Goal: Task Accomplishment & Management: Manage account settings

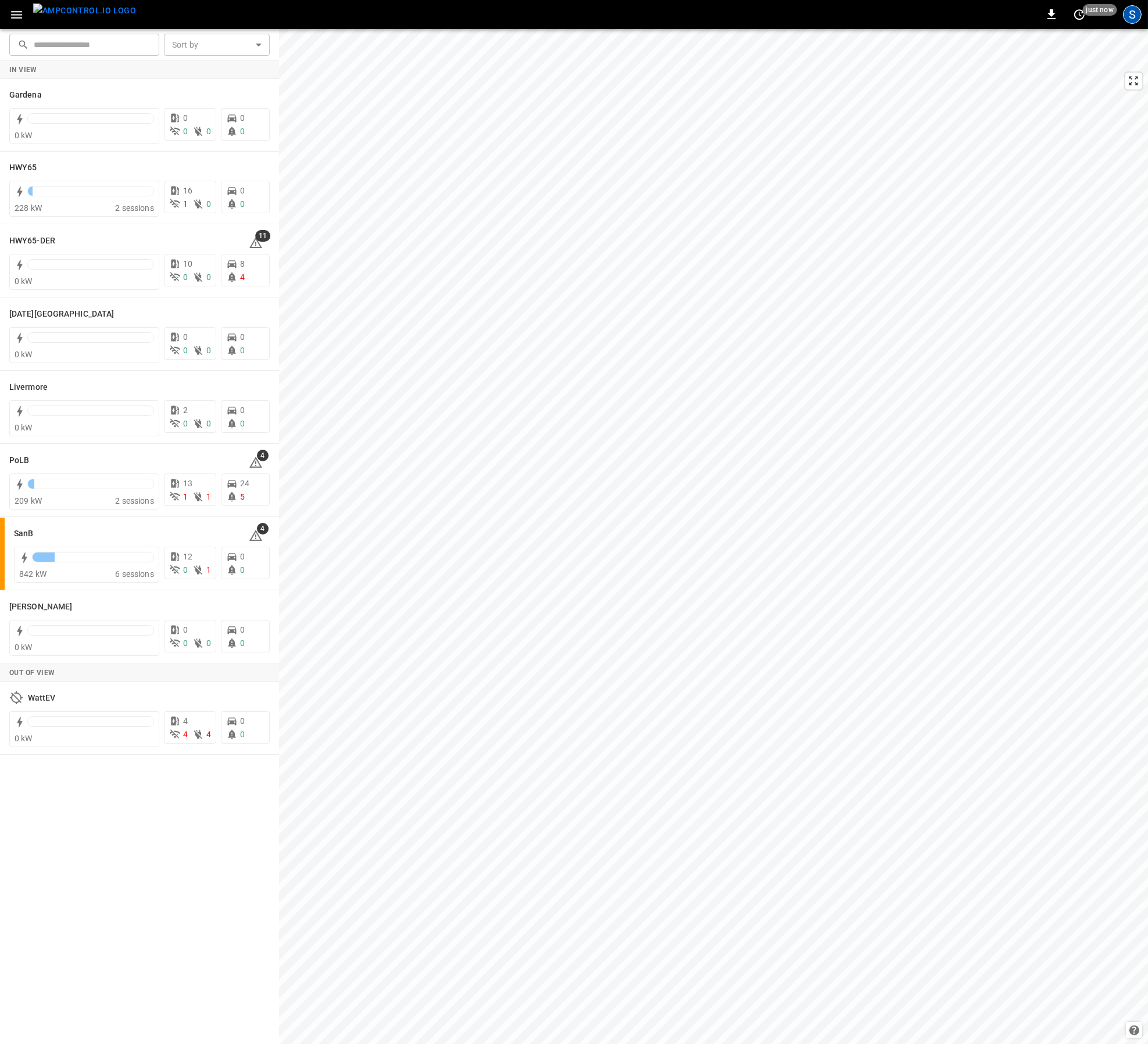
click at [1136, 13] on div "S" at bounding box center [1133, 15] width 19 height 19
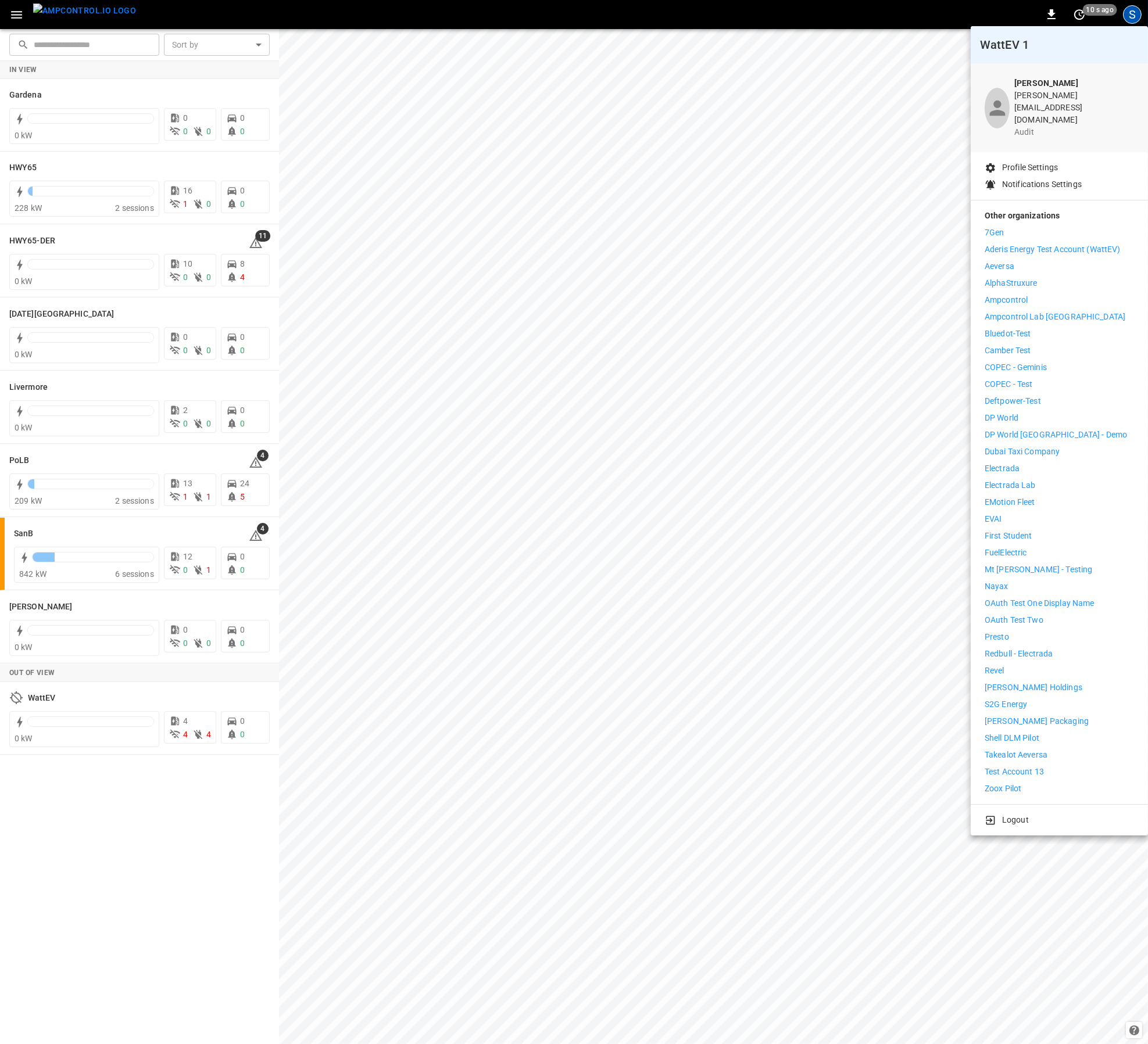
click at [1025, 814] on p "Logout" at bounding box center [1015, 819] width 26 height 12
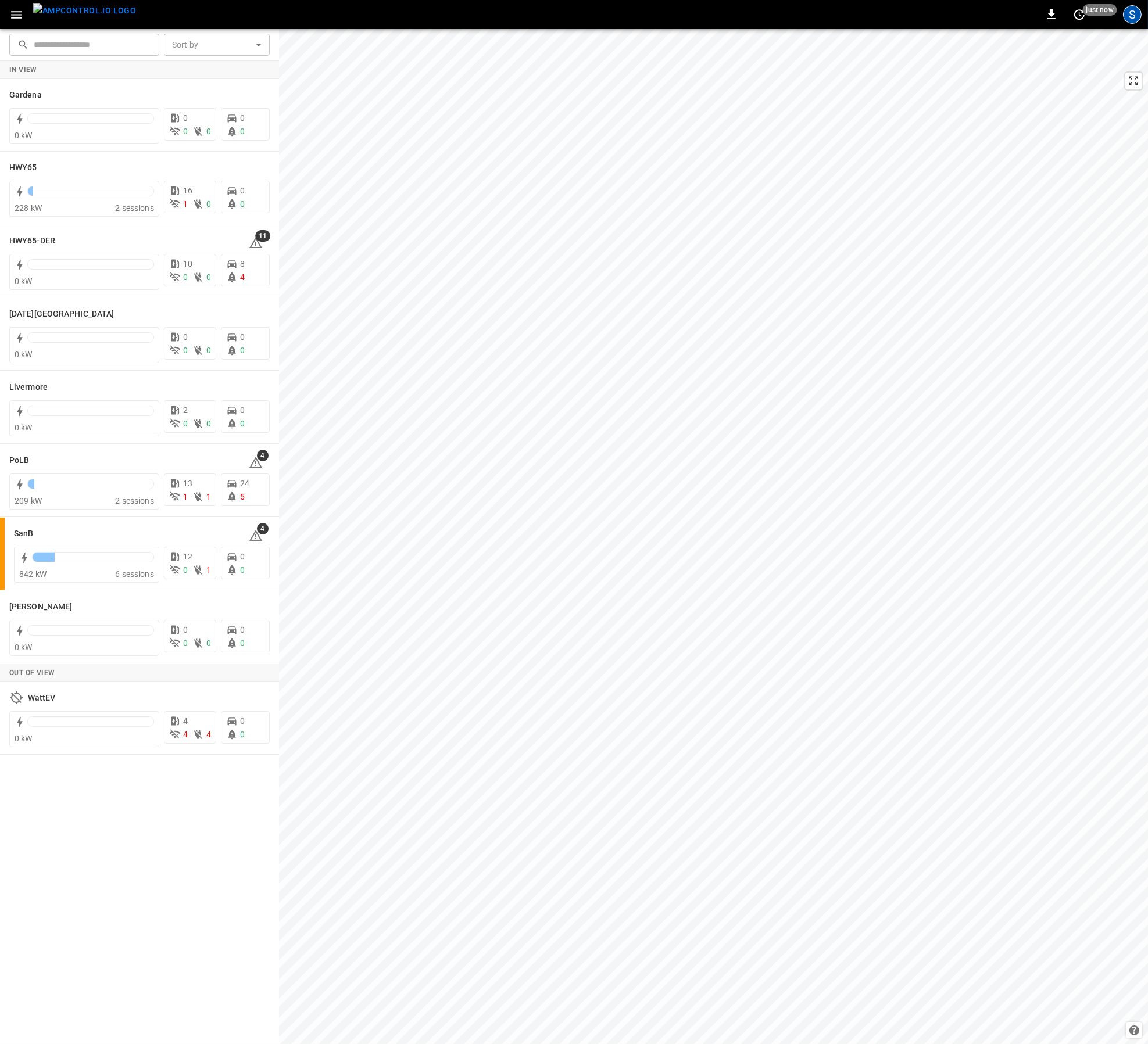
click at [1129, 18] on div "S" at bounding box center [1133, 15] width 19 height 19
click at [1135, 21] on div "S" at bounding box center [1133, 15] width 19 height 19
